Goal: Task Accomplishment & Management: Use online tool/utility

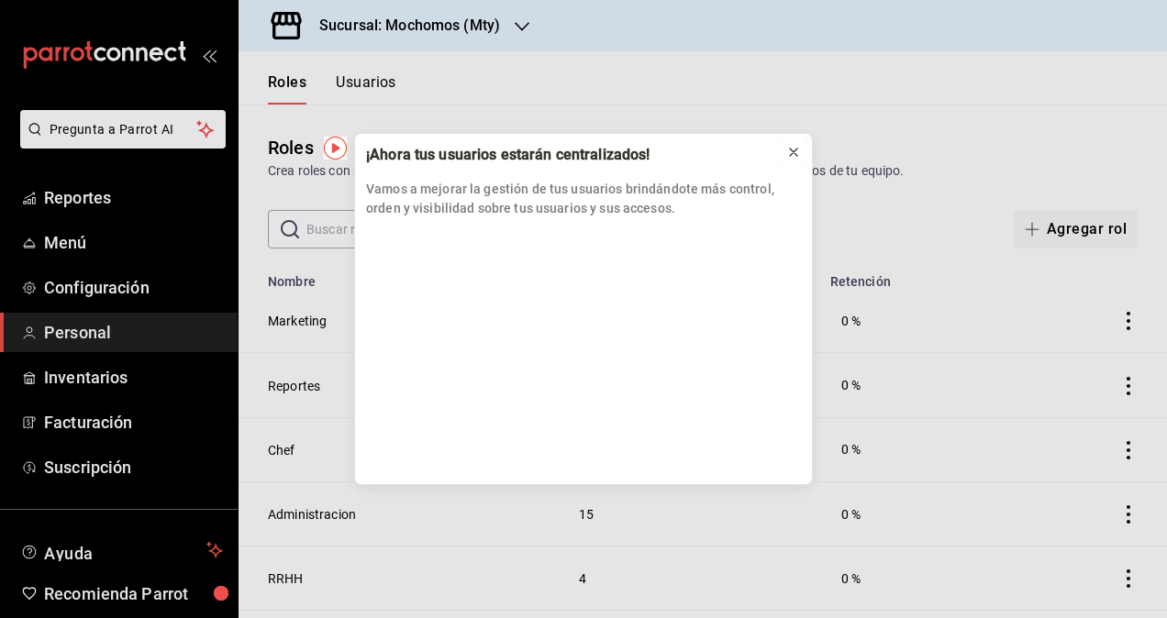
click at [803, 160] on button at bounding box center [793, 152] width 29 height 29
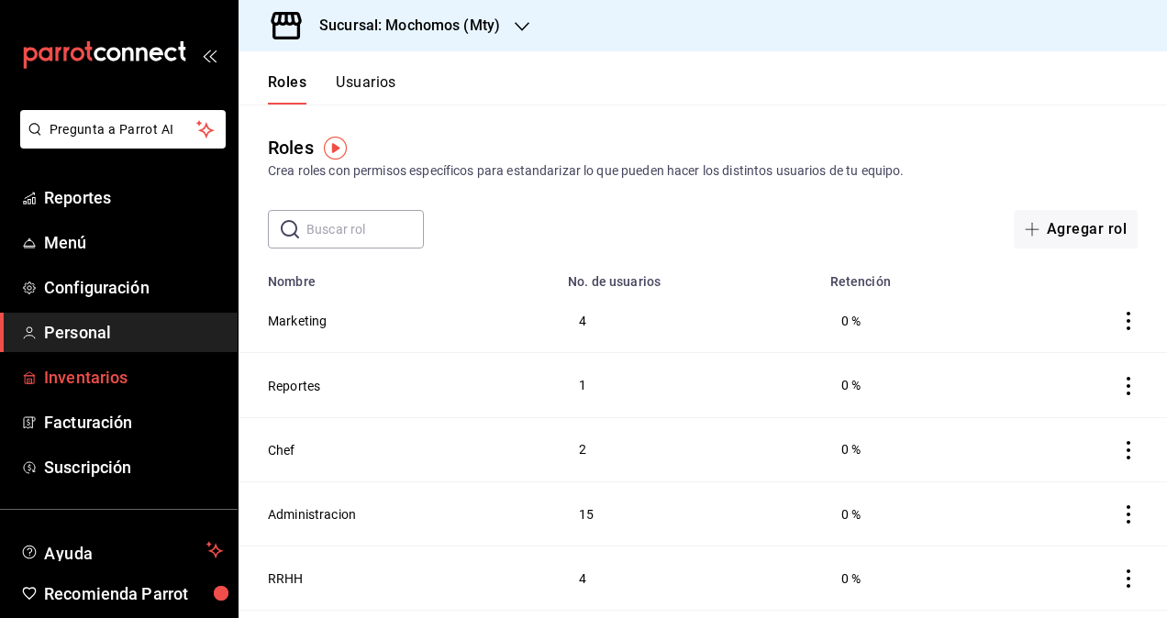
click at [120, 378] on span "Inventarios" at bounding box center [133, 377] width 179 height 25
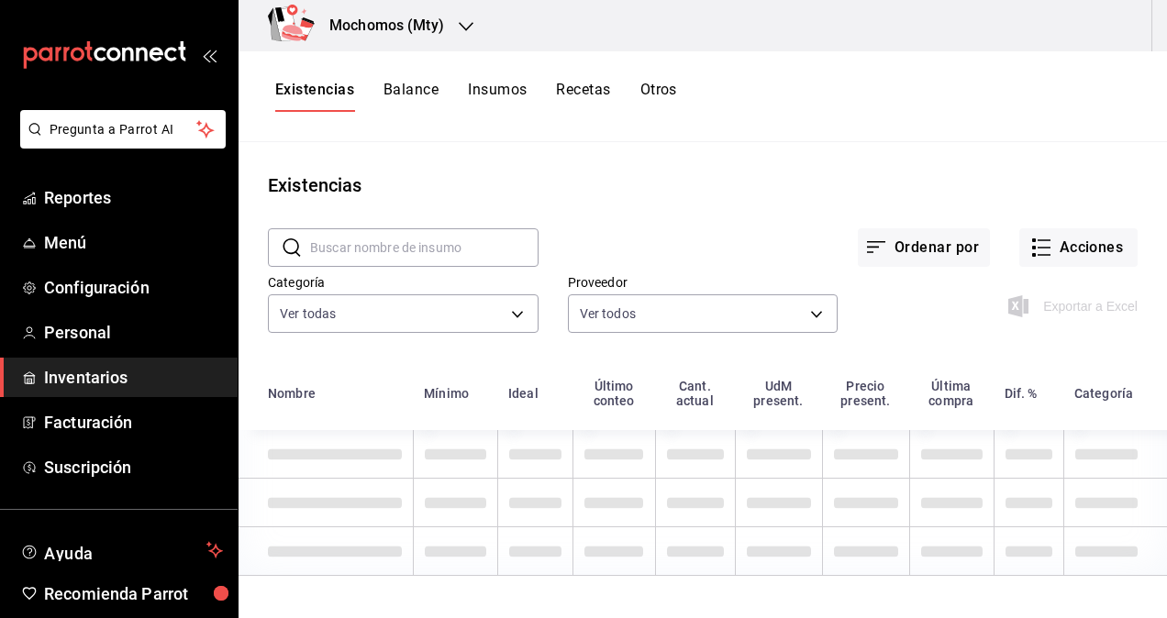
click at [394, 37] on div "Mochomos (Mty)" at bounding box center [366, 25] width 227 height 51
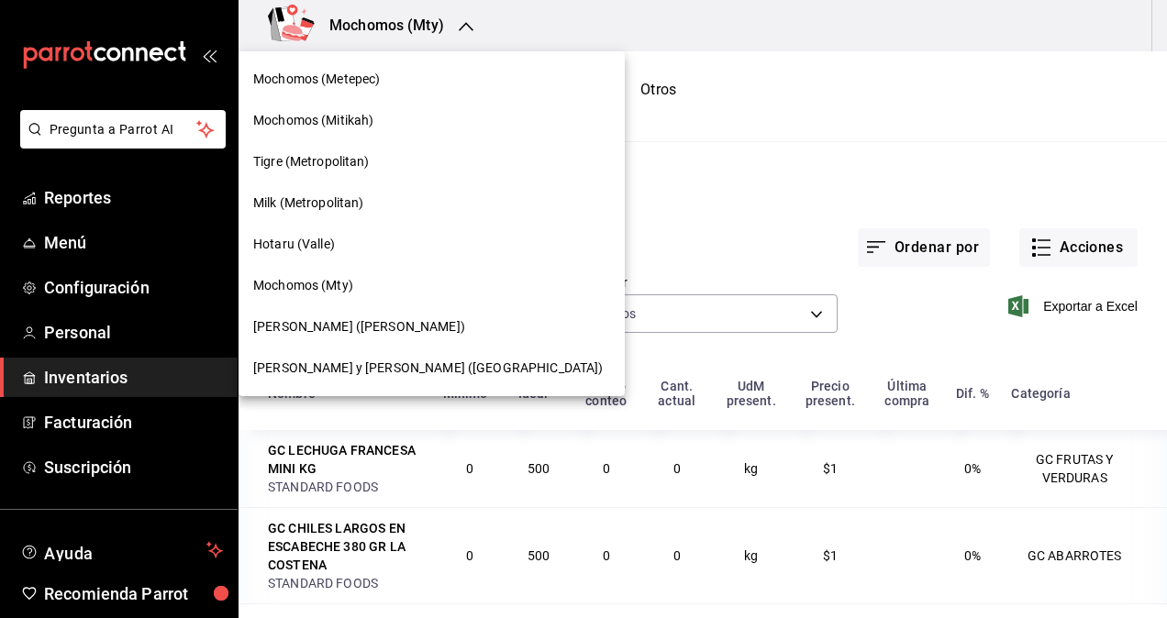
click at [126, 205] on div at bounding box center [583, 309] width 1167 height 618
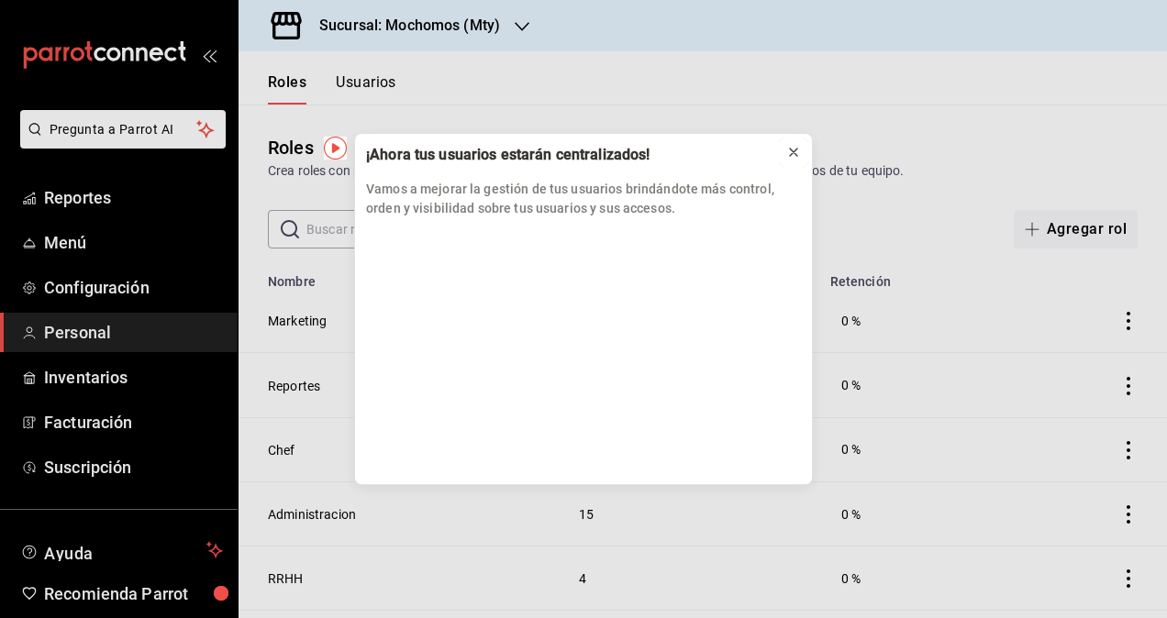
click at [805, 164] on button at bounding box center [793, 152] width 29 height 29
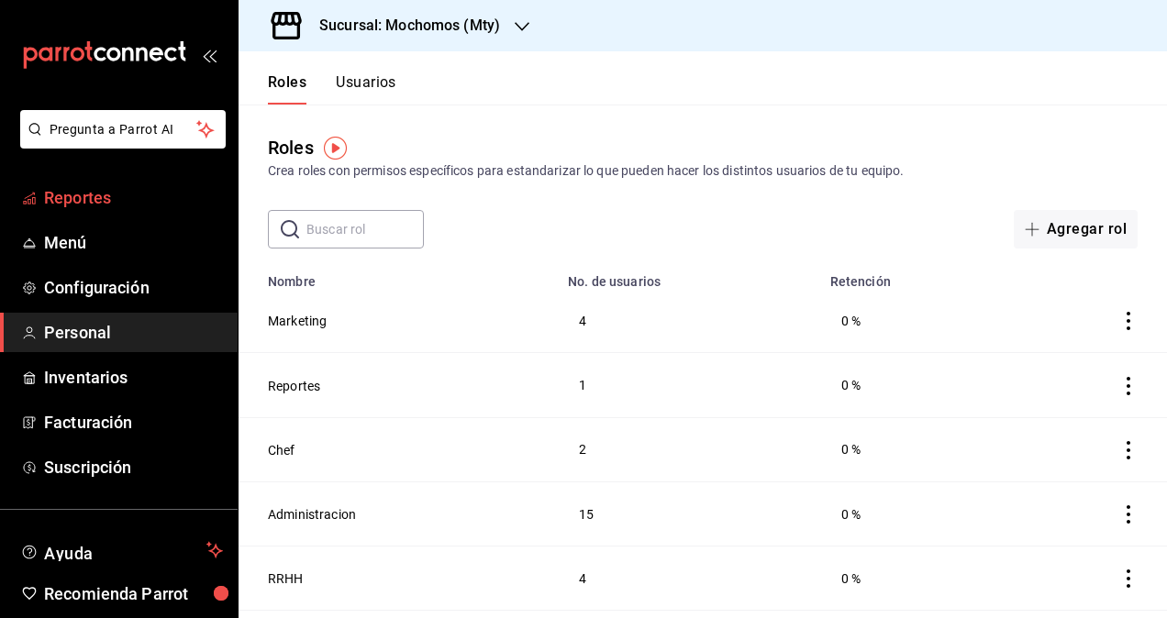
click at [120, 199] on span "Reportes" at bounding box center [133, 197] width 179 height 25
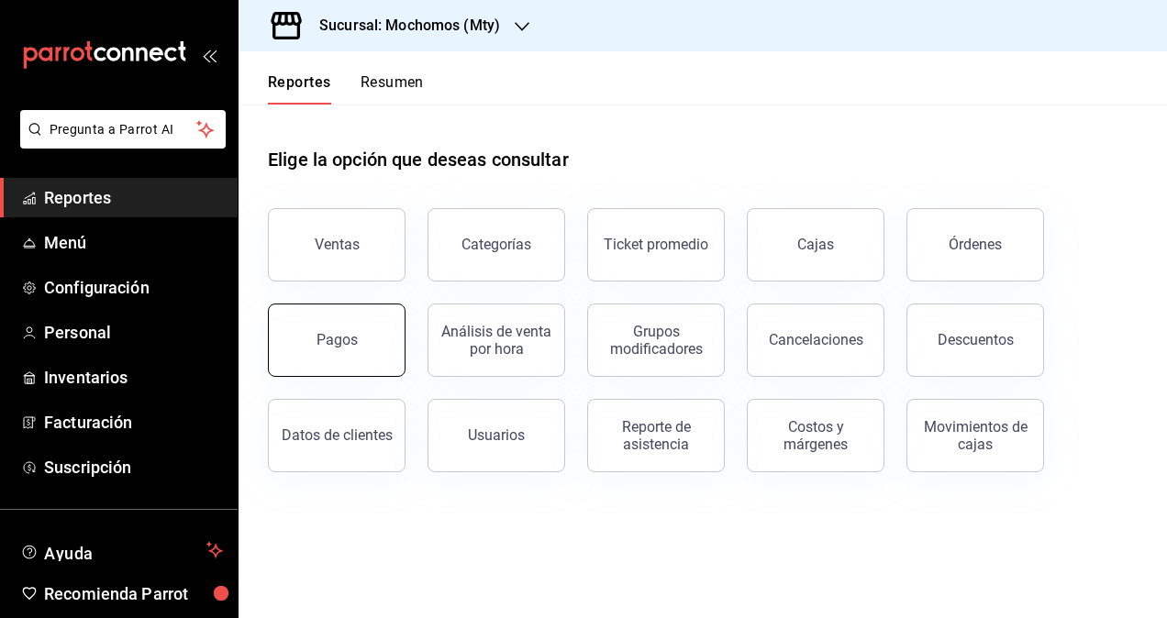
click at [330, 362] on button "Pagos" at bounding box center [337, 340] width 138 height 73
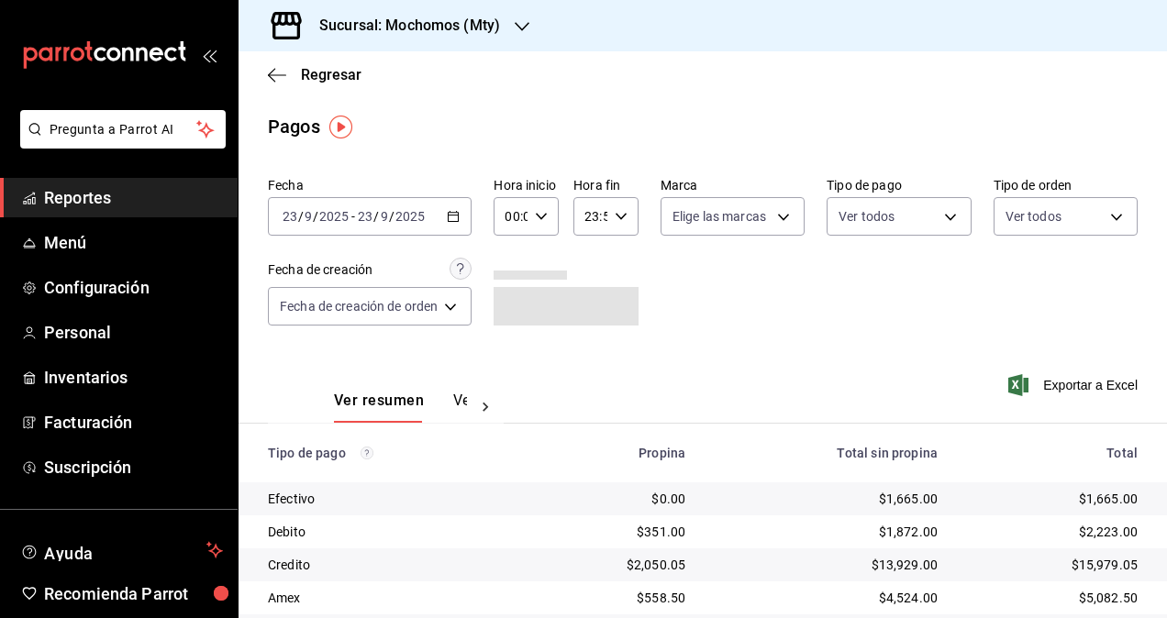
click at [459, 219] on icon "button" at bounding box center [453, 216] width 13 height 13
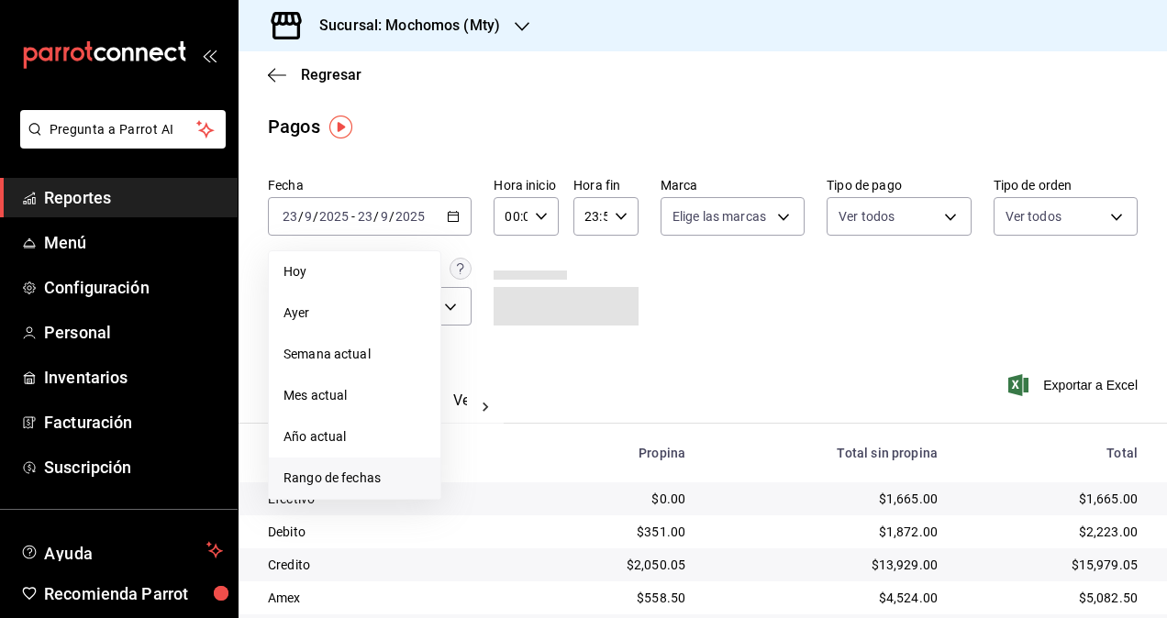
click at [331, 481] on span "Rango de fechas" at bounding box center [354, 478] width 142 height 19
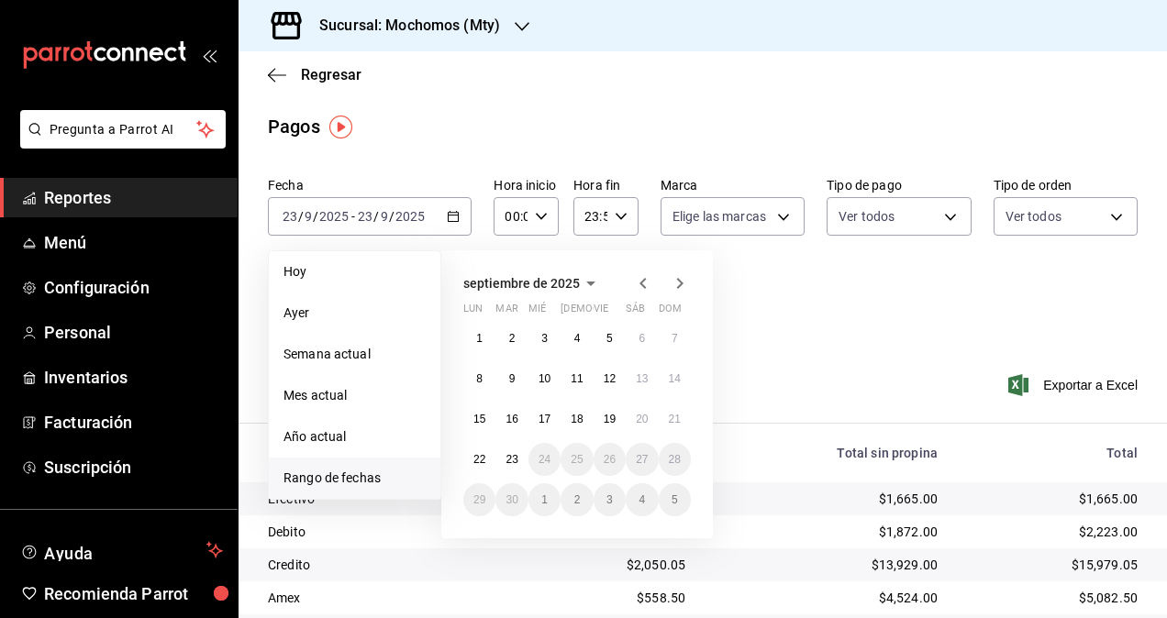
click at [636, 282] on icon "button" at bounding box center [643, 283] width 22 height 22
click at [607, 340] on abbr "1" at bounding box center [609, 338] width 6 height 13
click at [646, 281] on icon "button" at bounding box center [643, 283] width 22 height 22
click at [622, 343] on button "1" at bounding box center [609, 338] width 32 height 33
click at [605, 343] on button "1" at bounding box center [609, 338] width 32 height 33
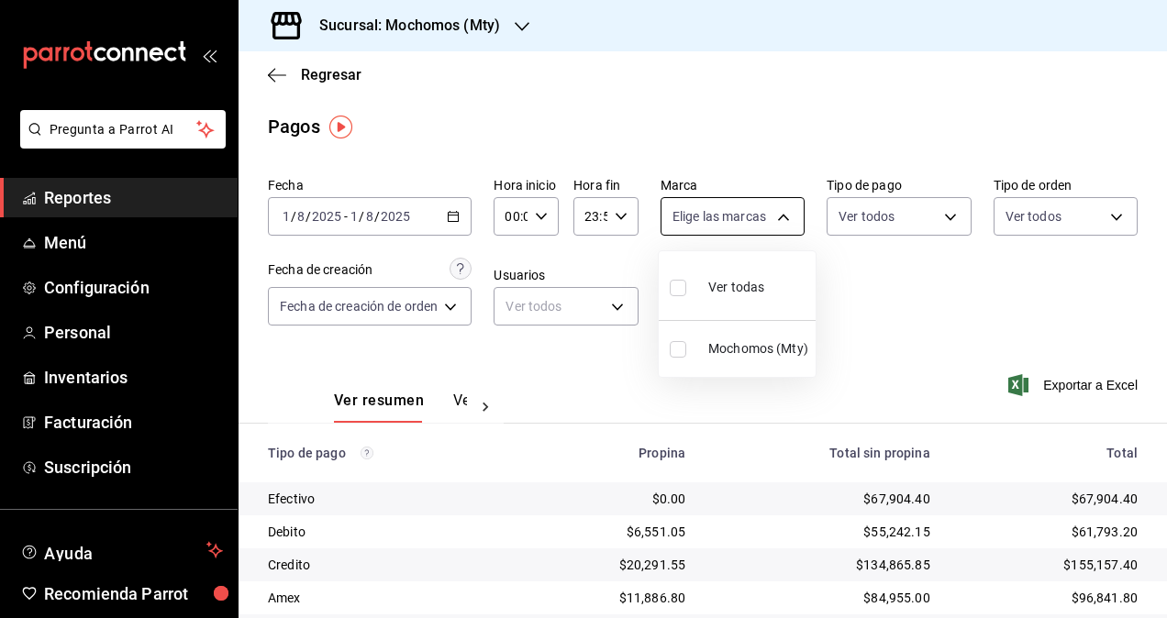
click at [755, 210] on body "Pregunta a Parrot AI Reportes Menú Configuración Personal Inventarios Facturaci…" at bounding box center [583, 309] width 1167 height 618
click at [747, 350] on span "Mochomos (Mty)" at bounding box center [758, 348] width 100 height 19
type input "b352ad34-a903-4246-b8b1-197398375429"
checkbox input "true"
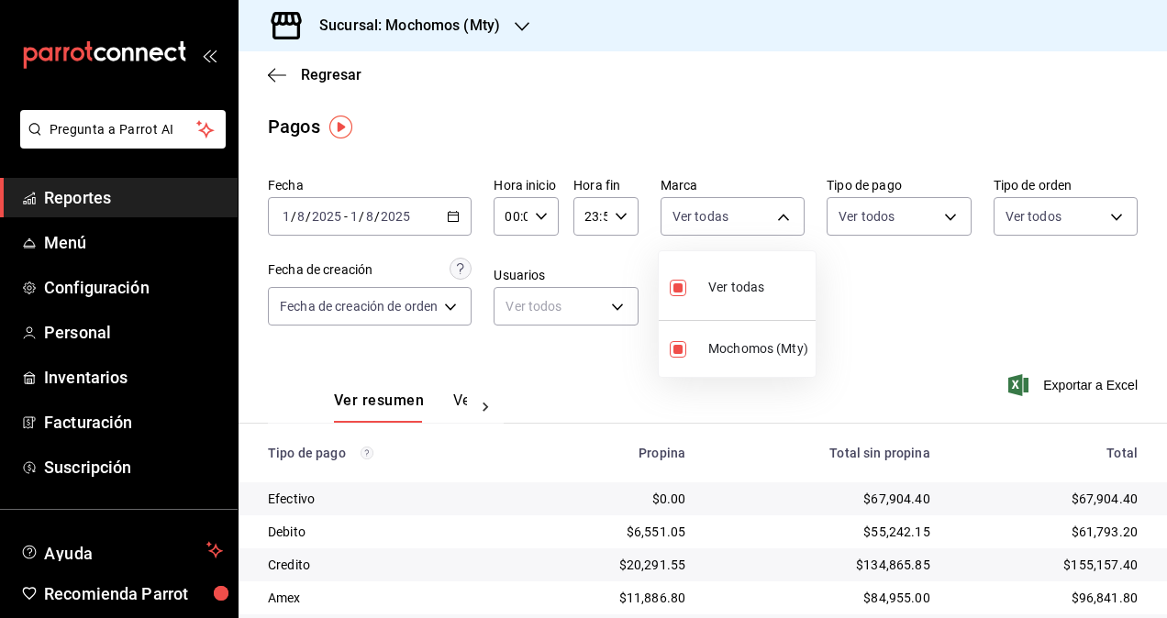
drag, startPoint x: 1152, startPoint y: 444, endPoint x: 1154, endPoint y: 471, distance: 27.6
click at [1154, 471] on div at bounding box center [583, 309] width 1167 height 618
click at [888, 193] on div "Ver todos" at bounding box center [898, 213] width 144 height 46
click at [903, 218] on body "Pregunta a Parrot AI Reportes Menú Configuración Personal Inventarios Facturaci…" at bounding box center [583, 309] width 1167 height 618
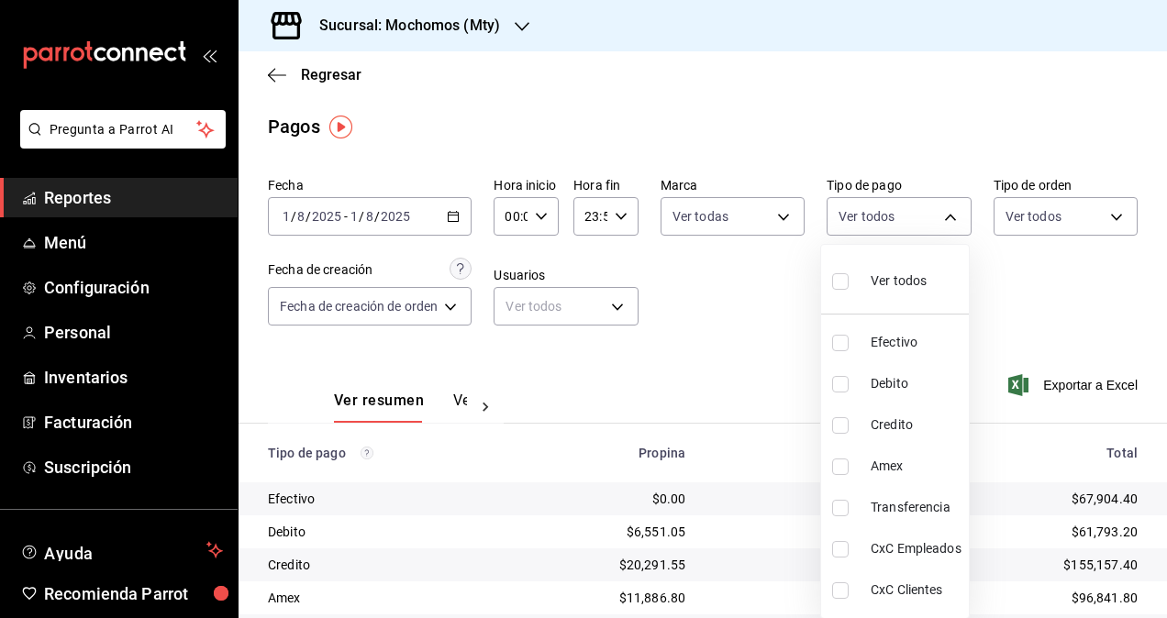
click at [928, 550] on span "CxC Empleados" at bounding box center [915, 548] width 91 height 19
type input "383f2c4f-5b02-4a94-b249-ed658a6c361a"
checkbox input "true"
click at [1166, 387] on div at bounding box center [583, 309] width 1167 height 618
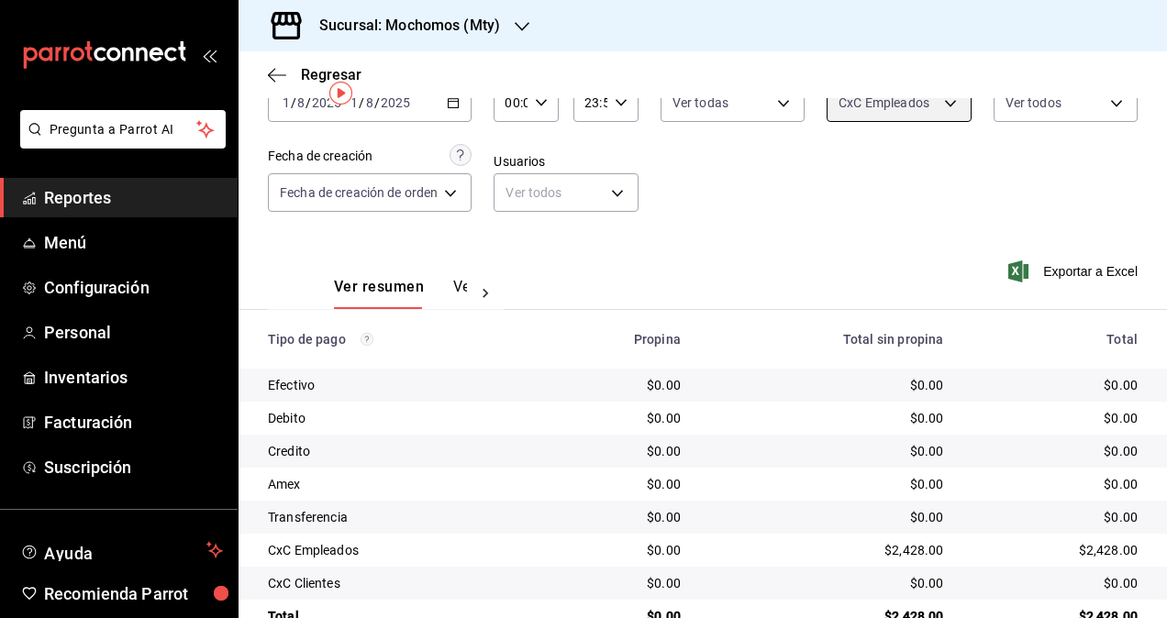
scroll to position [158, 0]
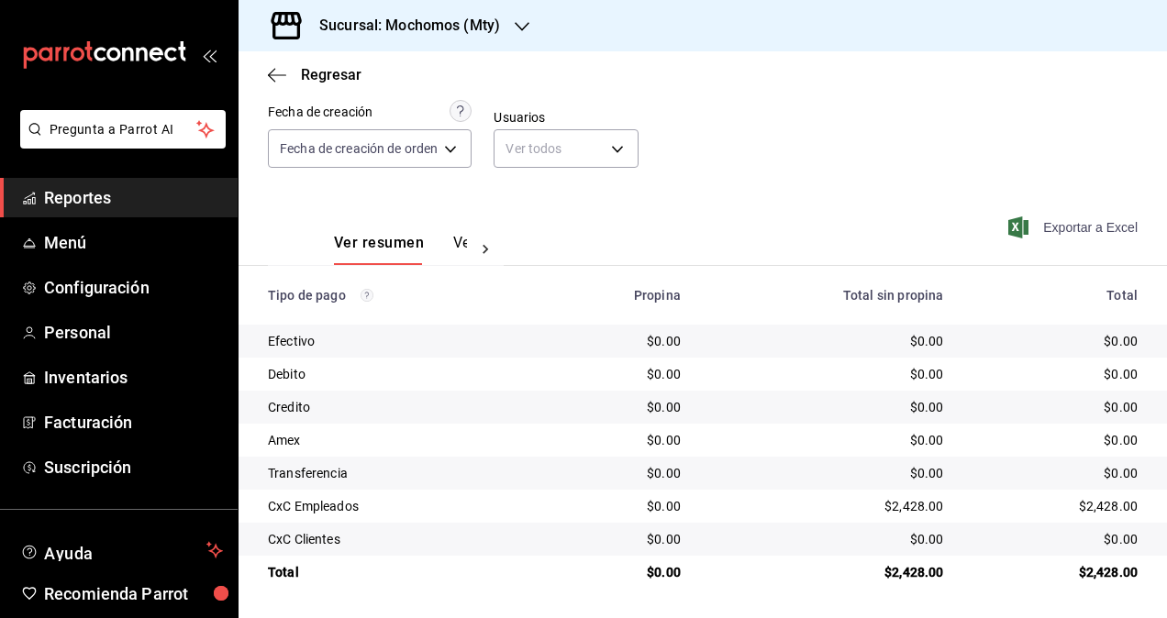
click at [1060, 216] on span "Exportar a Excel" at bounding box center [1075, 227] width 126 height 22
